Goal: Information Seeking & Learning: Learn about a topic

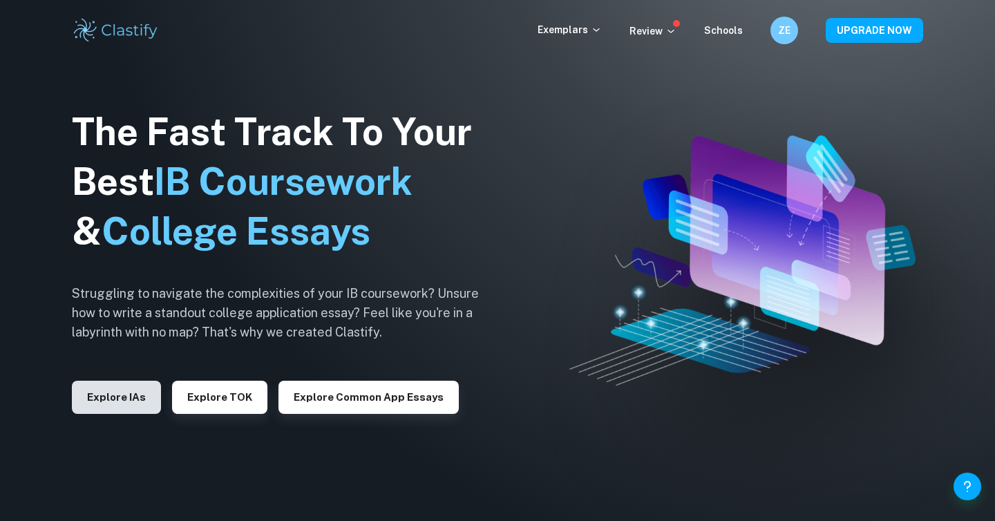
click at [121, 397] on button "Explore IAs" at bounding box center [116, 397] width 89 height 33
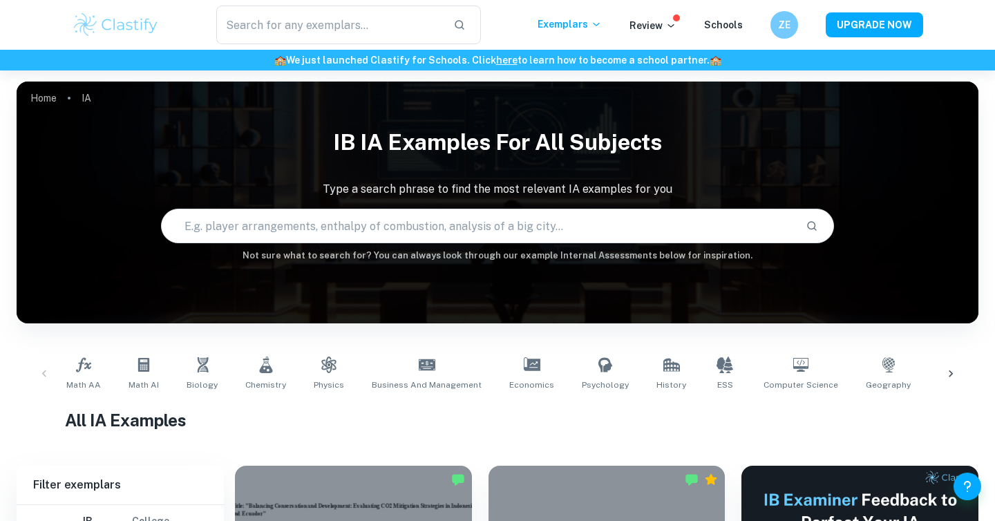
scroll to position [295, 0]
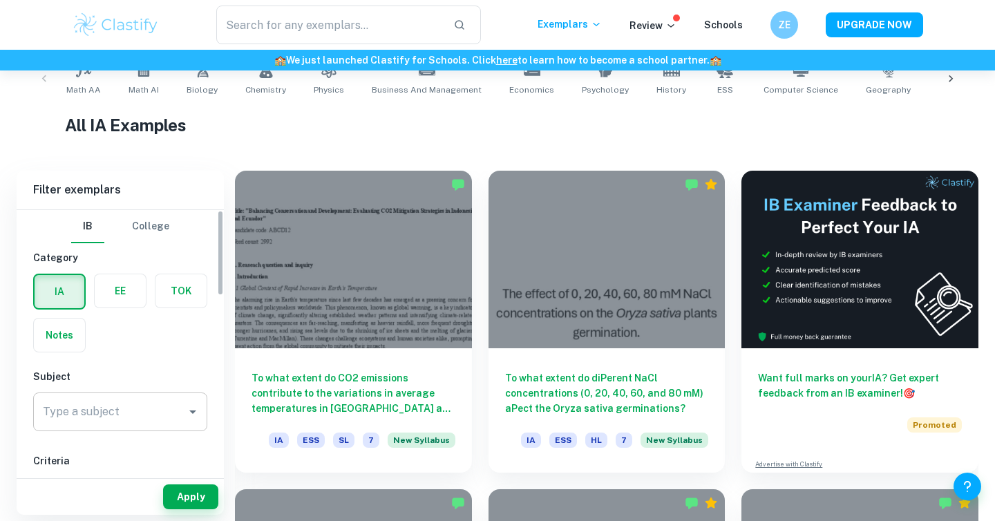
click at [119, 399] on input "Type a subject" at bounding box center [109, 412] width 141 height 26
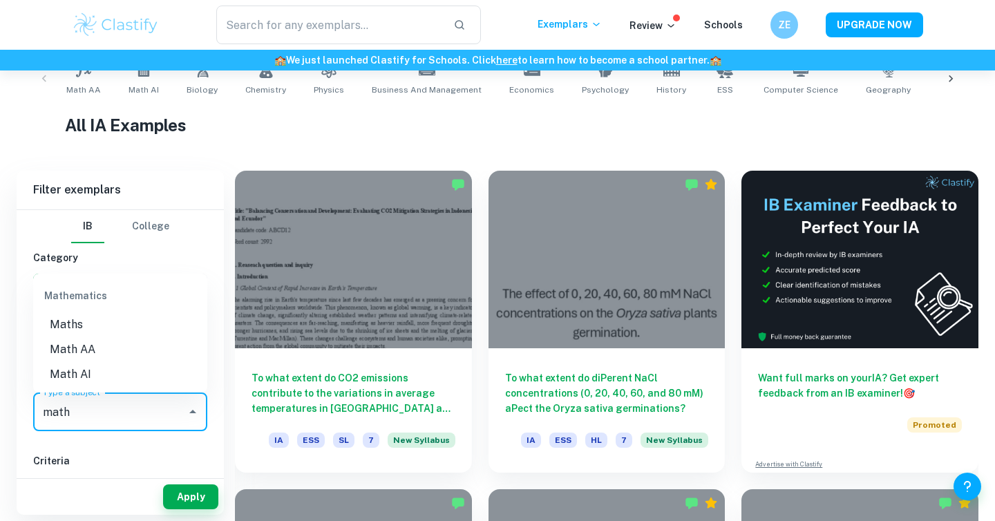
click at [135, 349] on li "Math AA" at bounding box center [120, 349] width 174 height 25
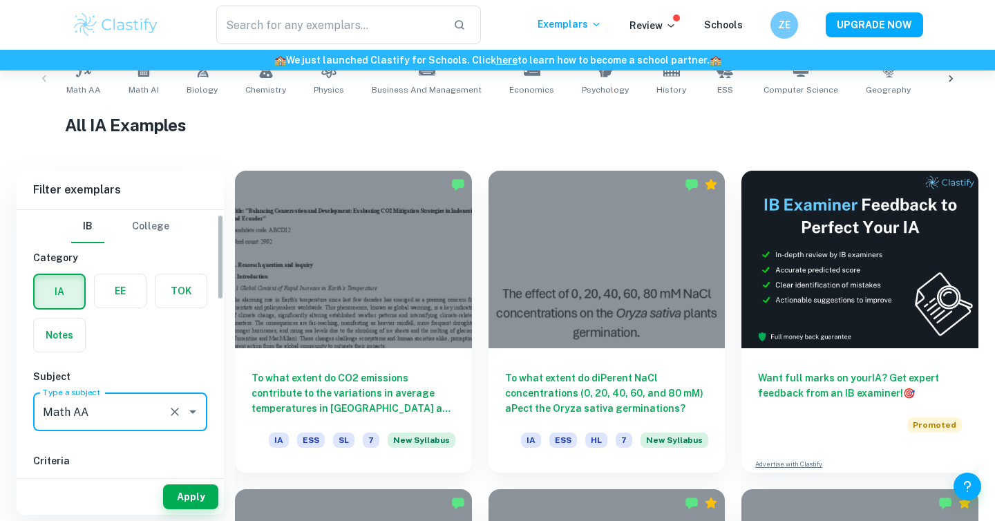
scroll to position [180, 0]
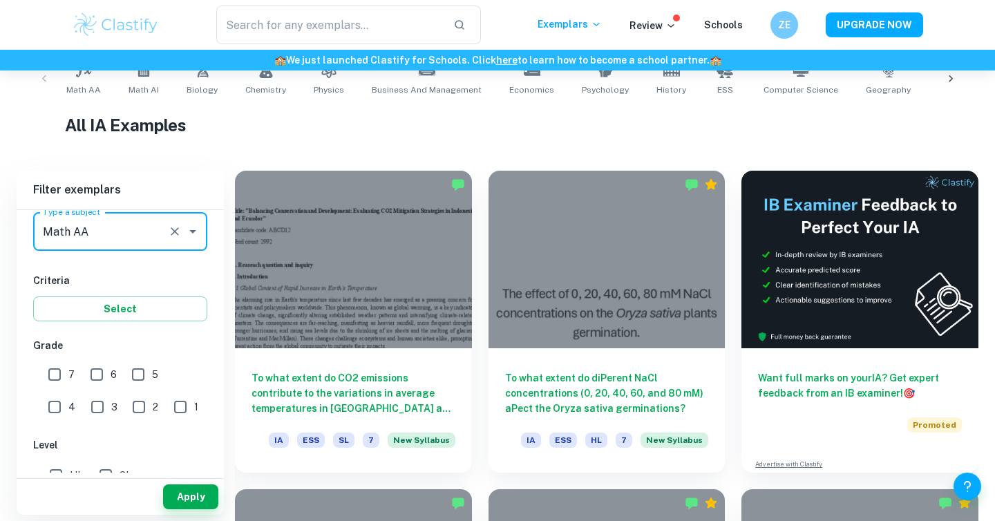
type input "Math AA"
drag, startPoint x: 106, startPoint y: 375, endPoint x: 87, endPoint y: 375, distance: 18.7
click at [106, 375] on input "6" at bounding box center [97, 375] width 28 height 28
checkbox input "true"
click at [62, 375] on input "7" at bounding box center [55, 375] width 28 height 28
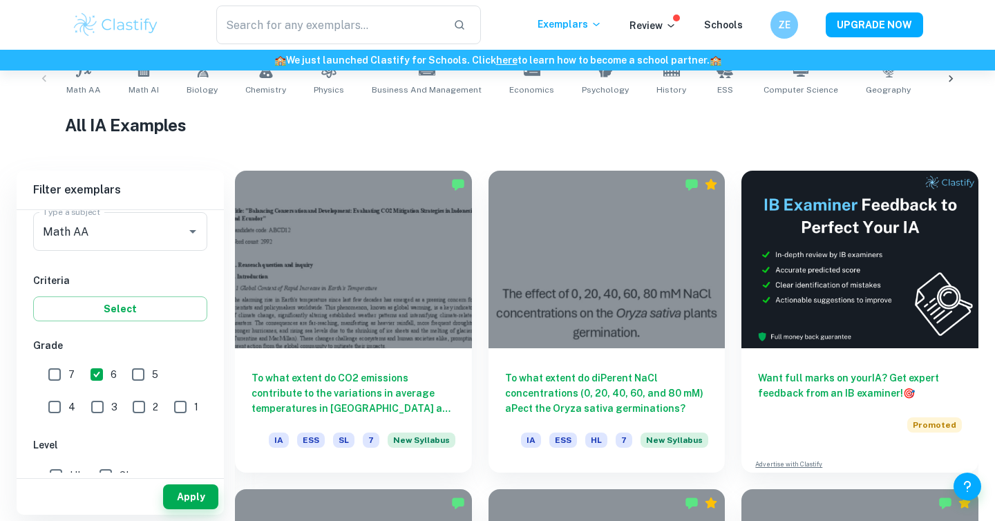
checkbox input "true"
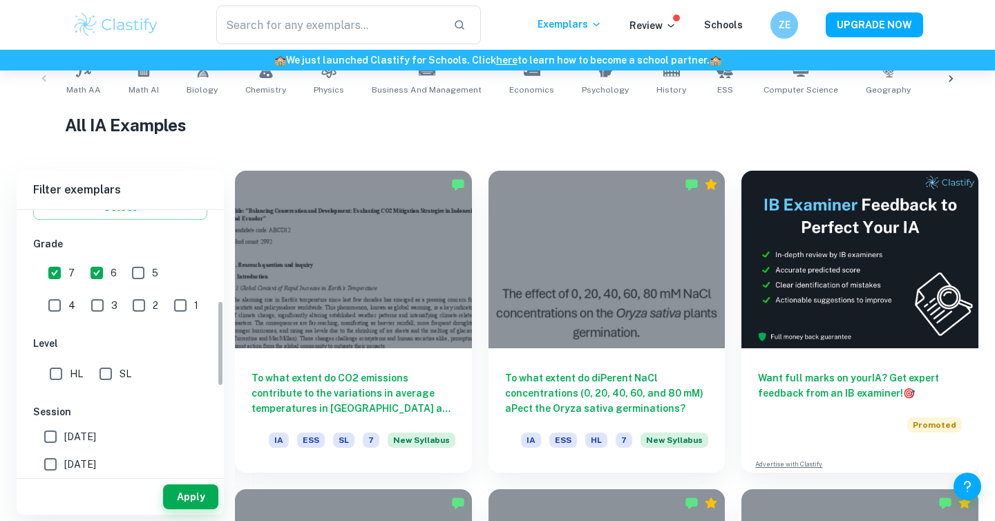
scroll to position [275, 0]
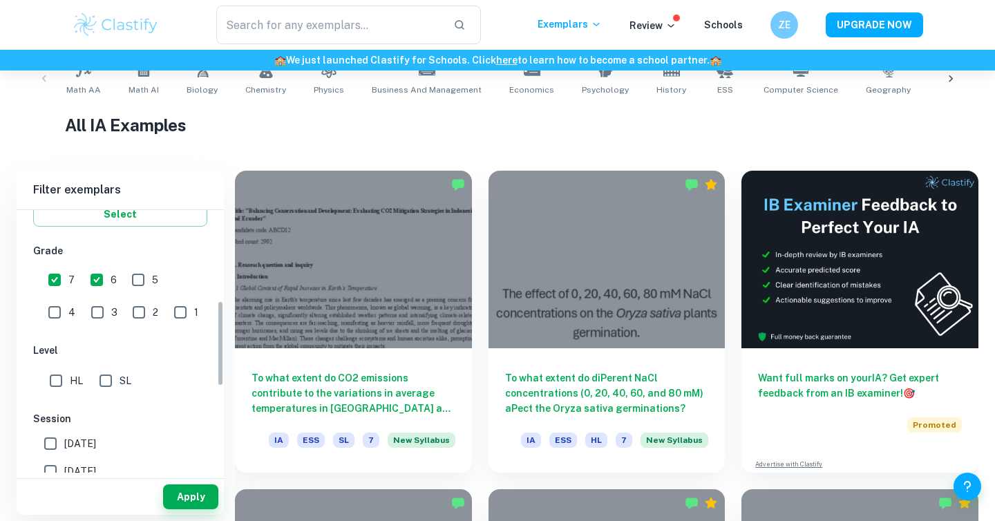
click at [114, 386] on input "SL" at bounding box center [106, 381] width 28 height 28
checkbox input "true"
click at [181, 496] on button "Apply" at bounding box center [190, 497] width 55 height 25
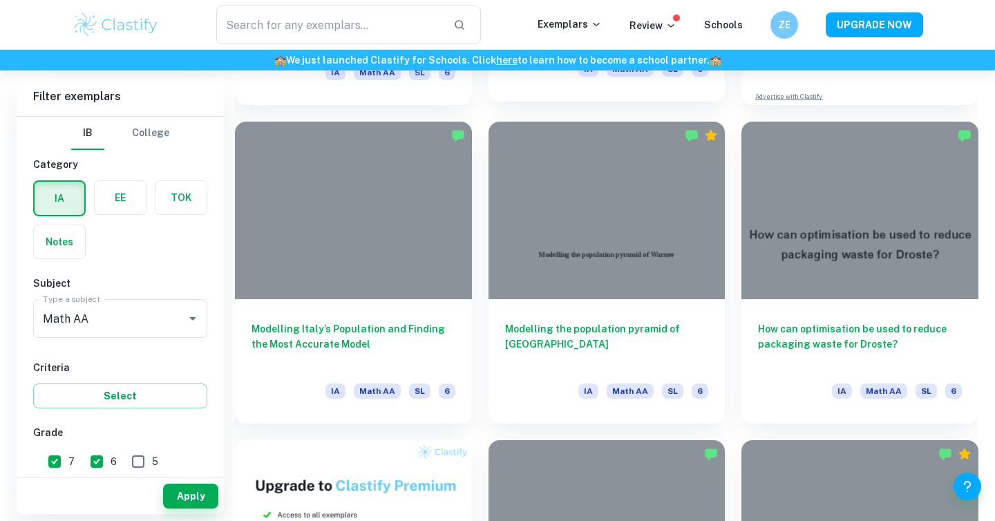
scroll to position [664, 0]
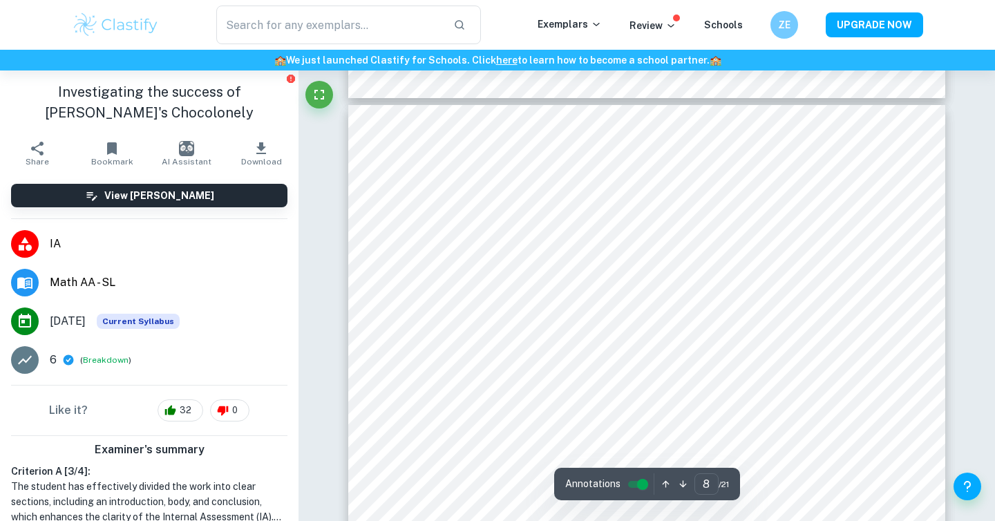
scroll to position [6338, 0]
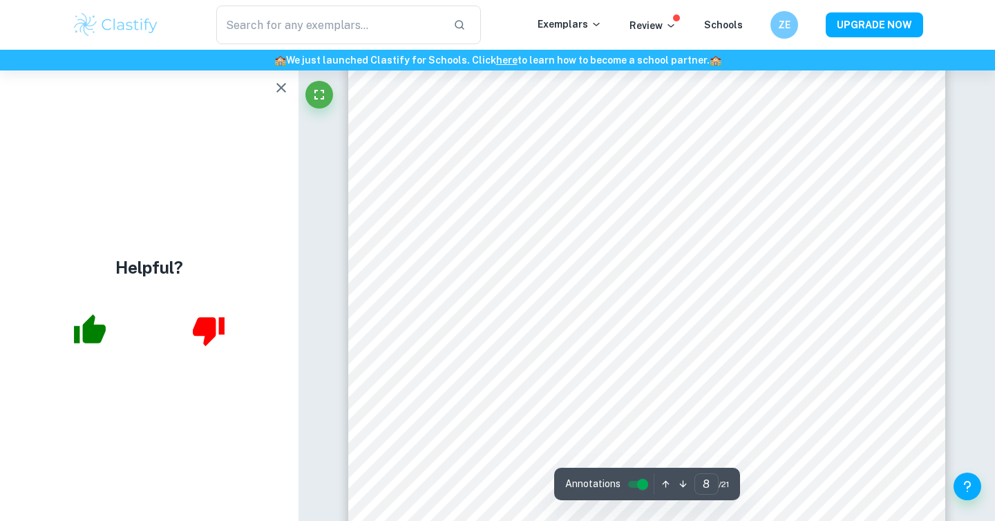
click at [284, 84] on icon "button" at bounding box center [281, 88] width 10 height 10
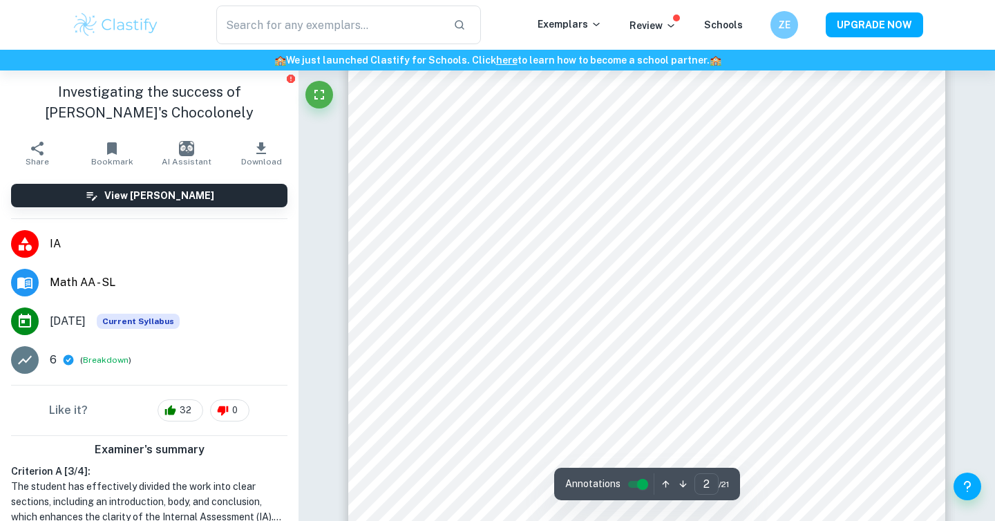
type input "1"
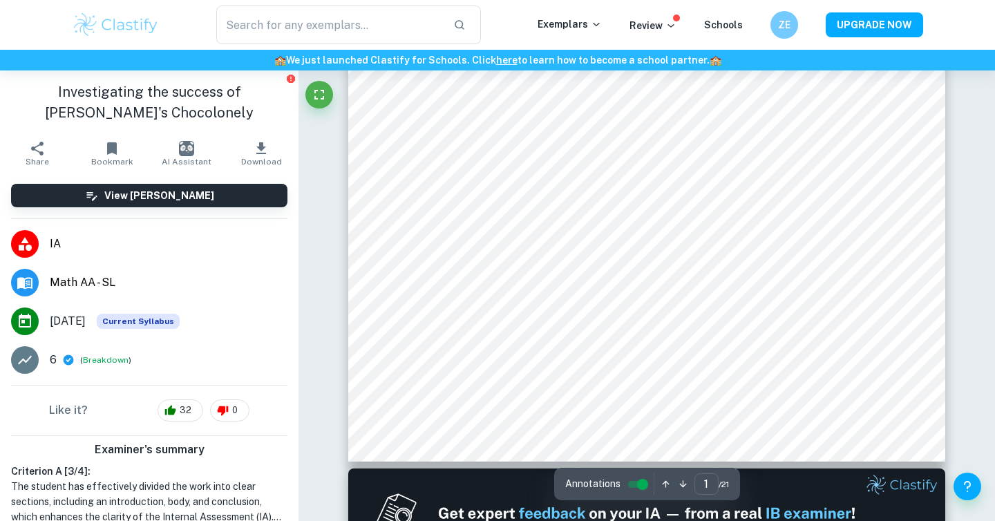
scroll to position [0, 0]
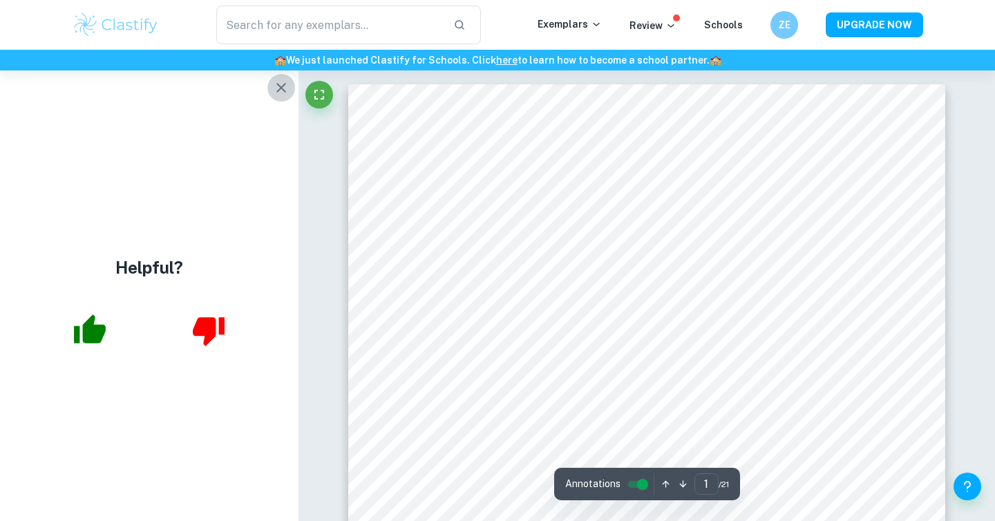
click at [283, 95] on icon "button" at bounding box center [281, 87] width 17 height 17
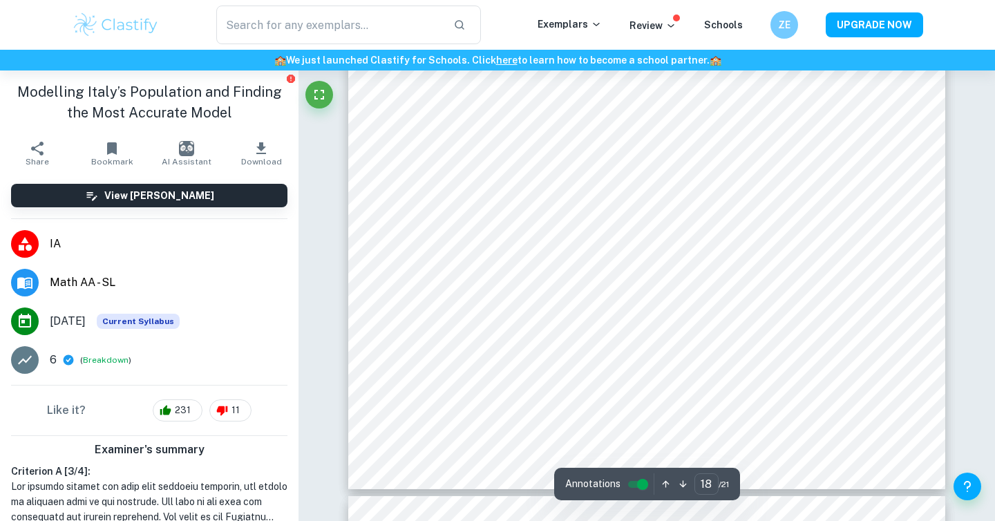
scroll to position [14720, 0]
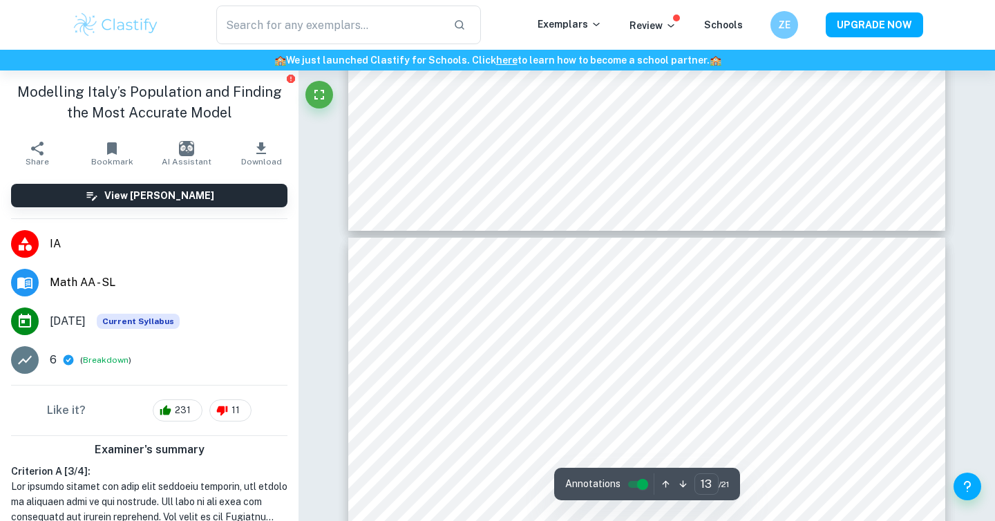
type input "14"
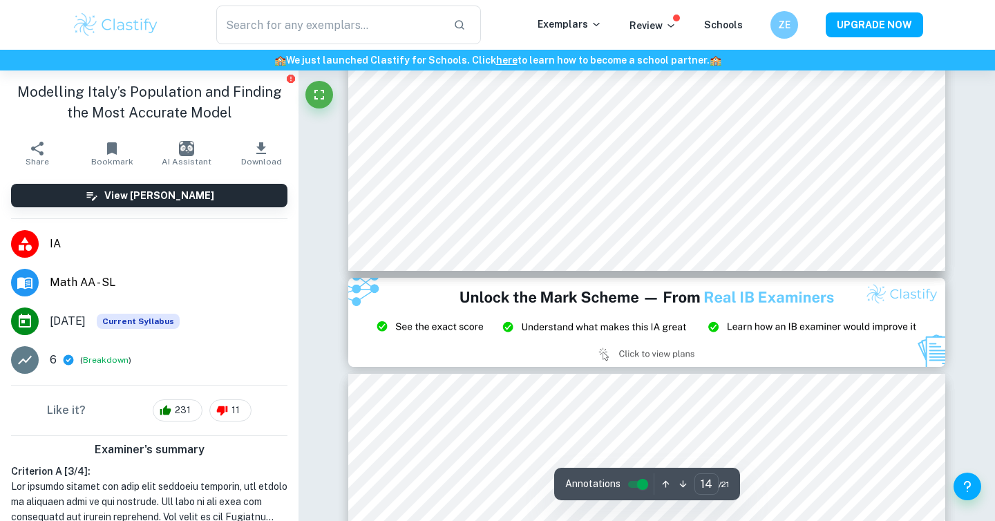
scroll to position [11740, 0]
